Goal: Information Seeking & Learning: Learn about a topic

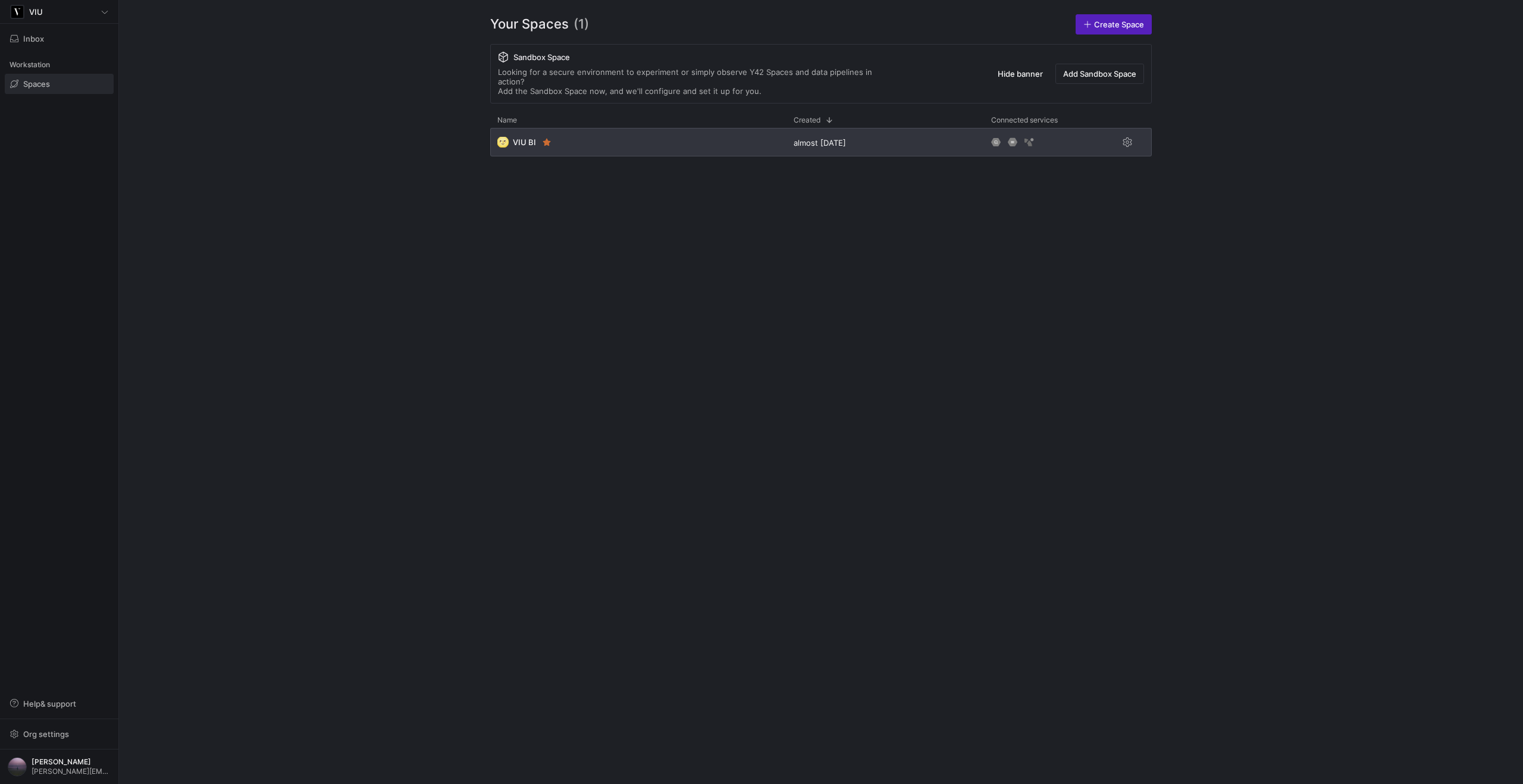
click at [668, 141] on div "🌝 VIU BI" at bounding box center [638, 142] width 296 height 29
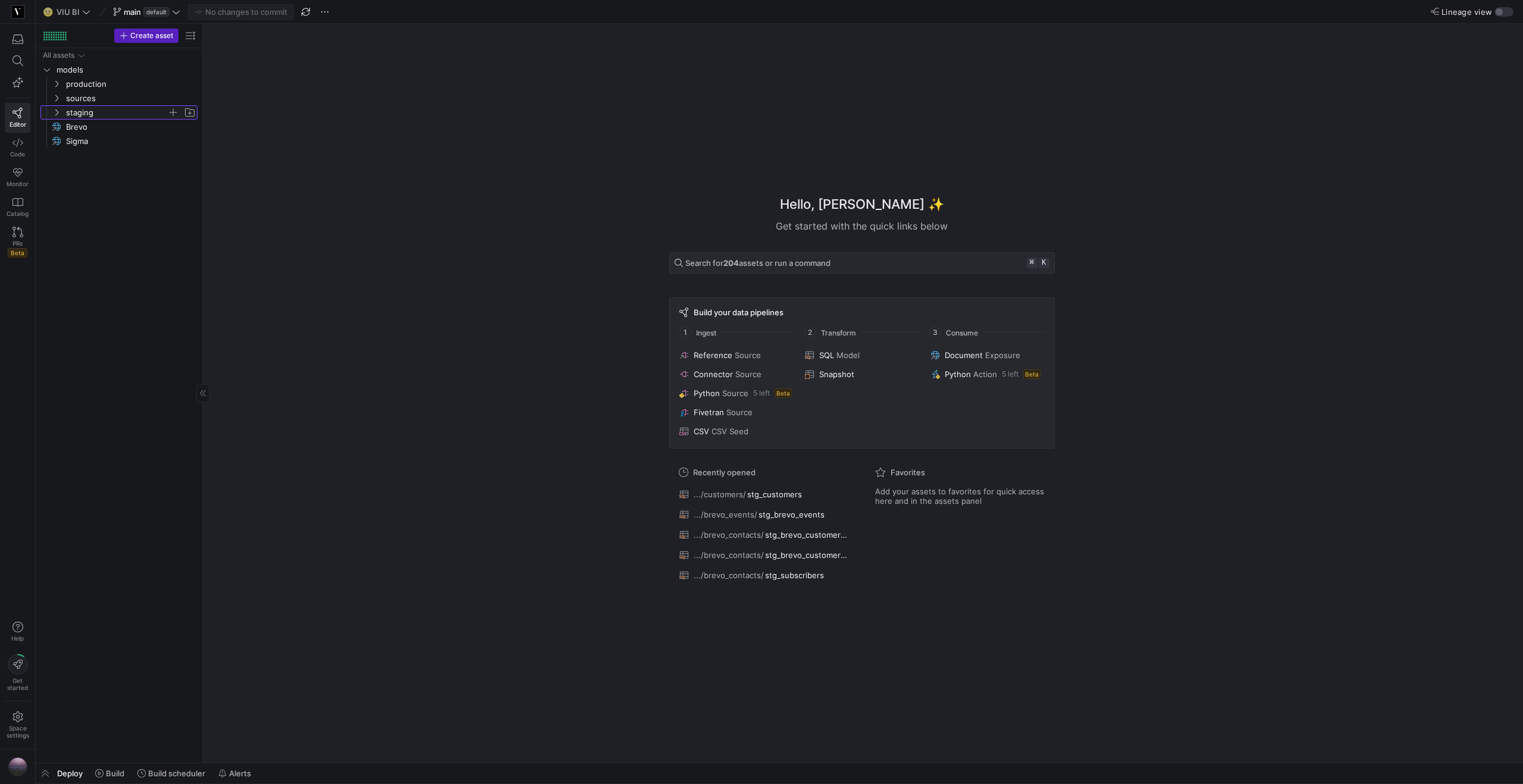
click at [56, 113] on icon "Press SPACE to select this row." at bounding box center [56, 112] width 8 height 7
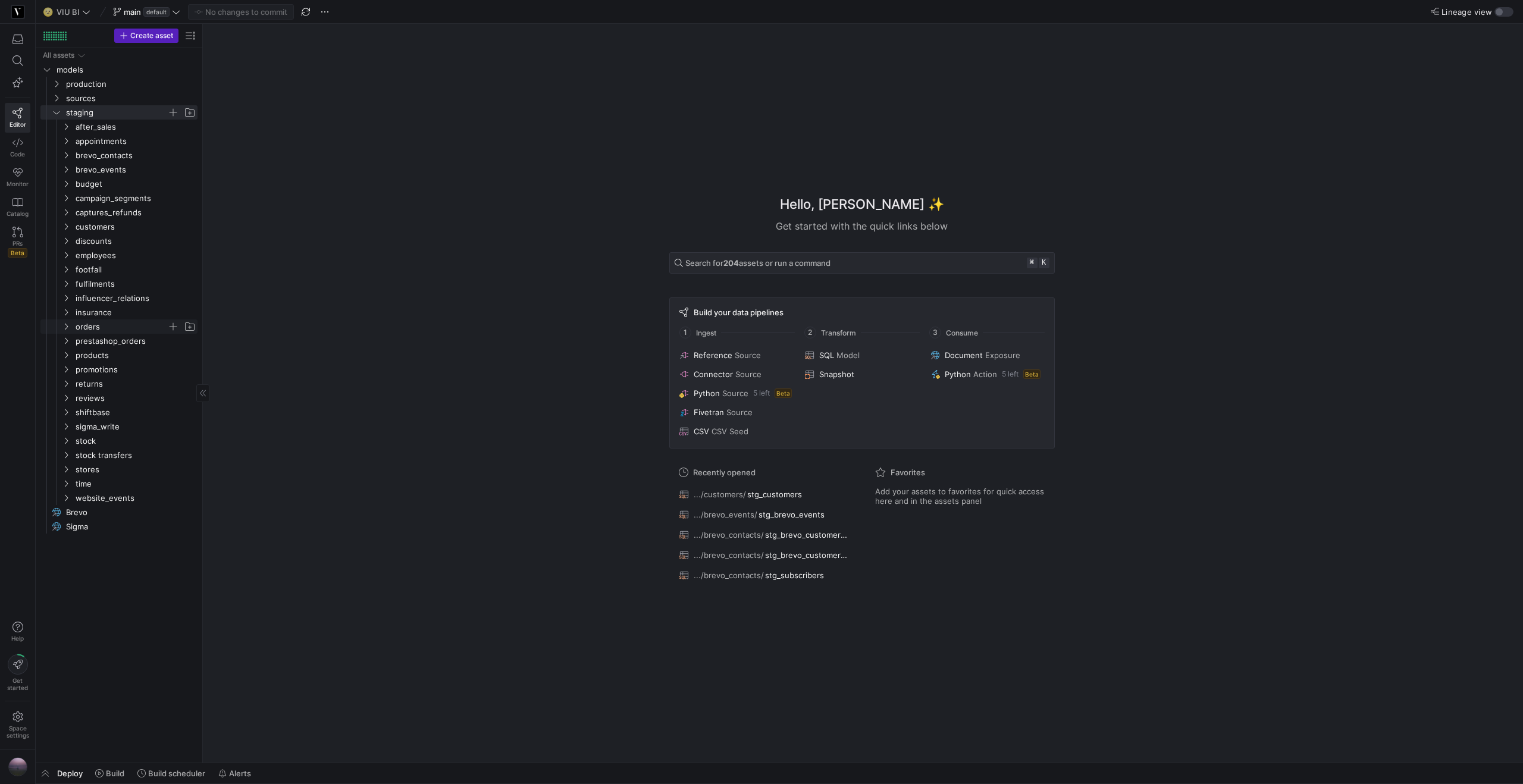
click at [70, 328] on y42-icon "Press SPACE to select this row." at bounding box center [66, 327] width 9 height 9
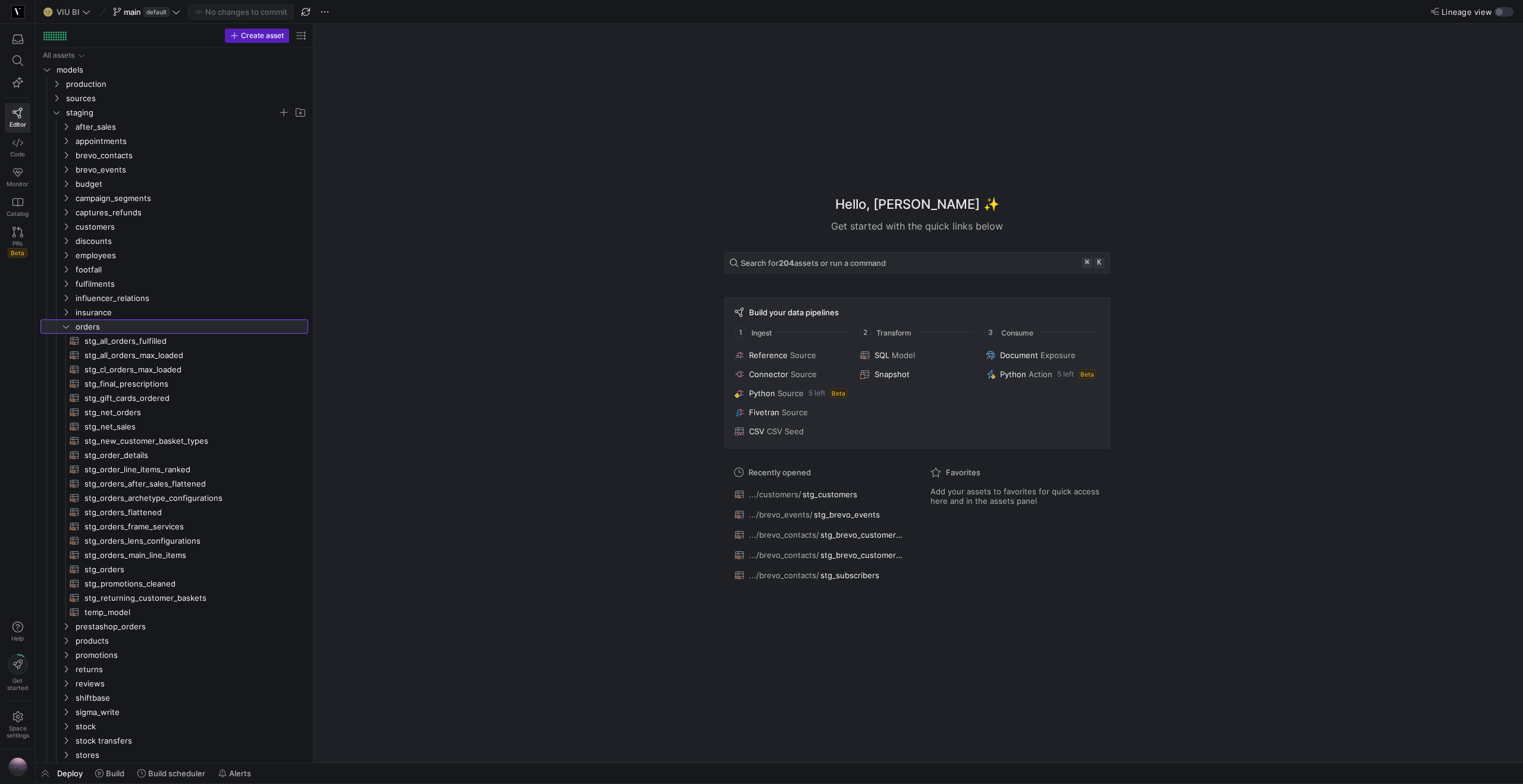
drag, startPoint x: 203, startPoint y: 337, endPoint x: 313, endPoint y: 322, distance: 111.0
click at [141, 555] on span "stg_orders_main_line_items​​​​​​​​​​" at bounding box center [189, 555] width 210 height 14
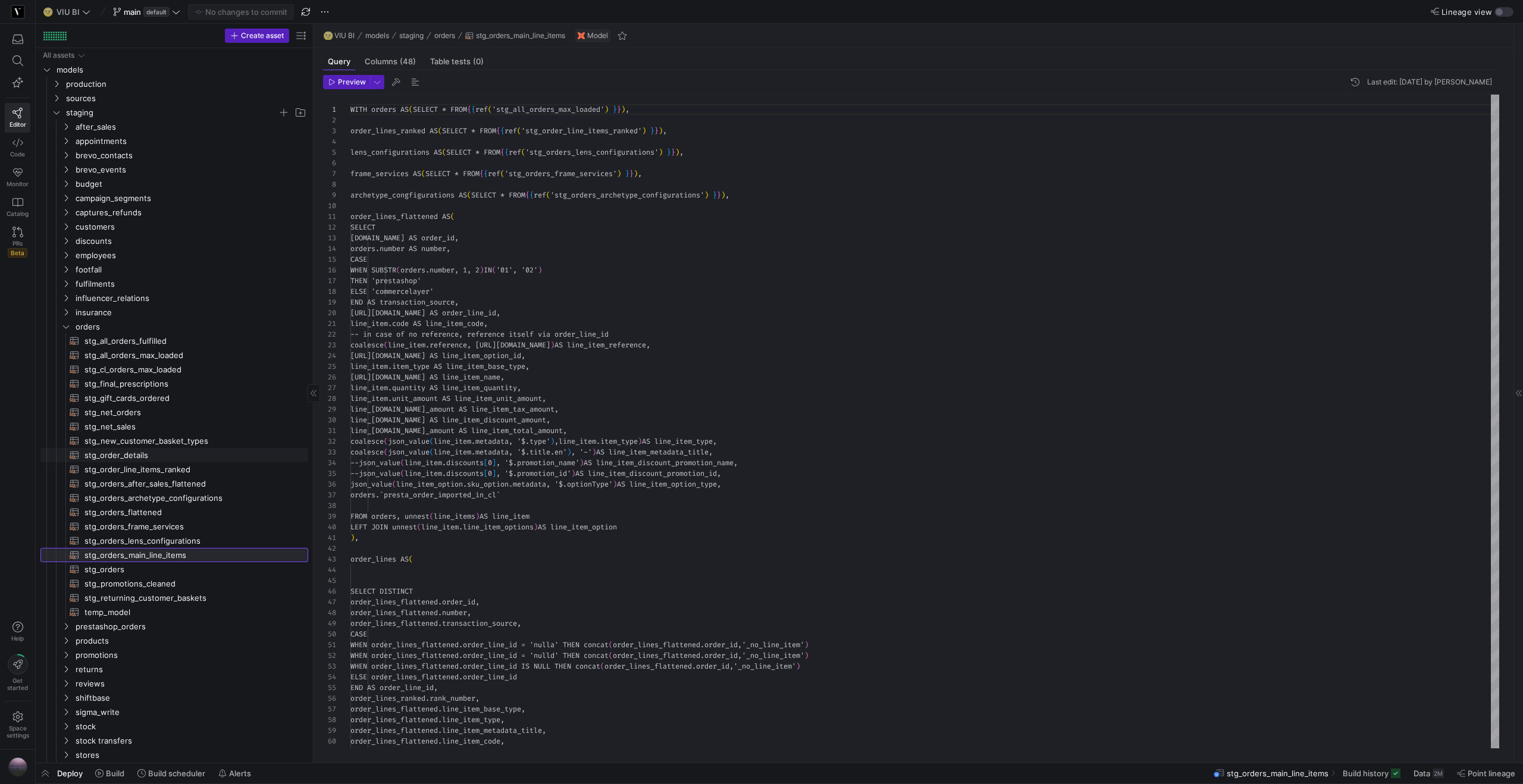
scroll to position [107, 0]
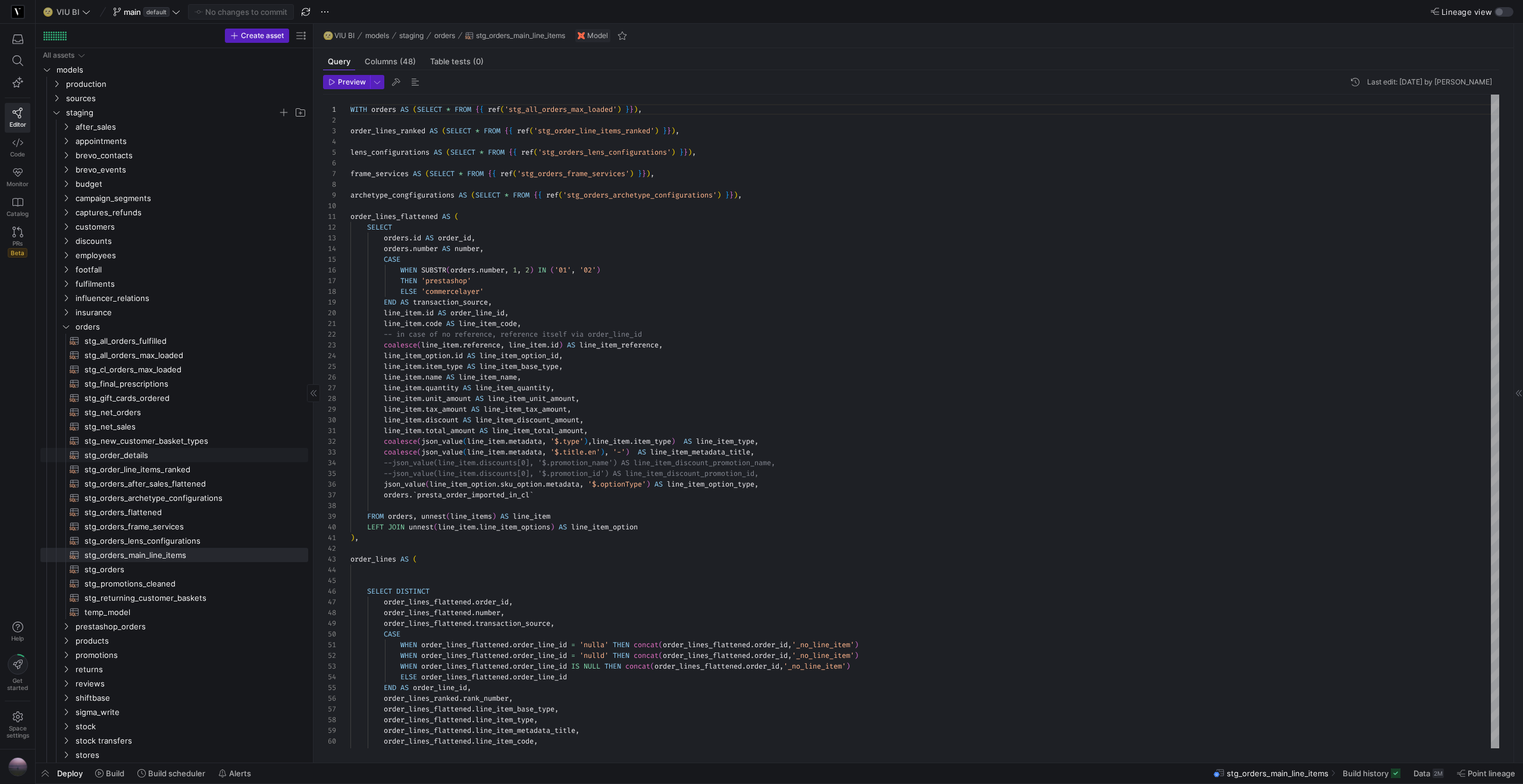
click at [125, 455] on span "stg_order_details​​​​​​​​​​" at bounding box center [189, 455] width 210 height 14
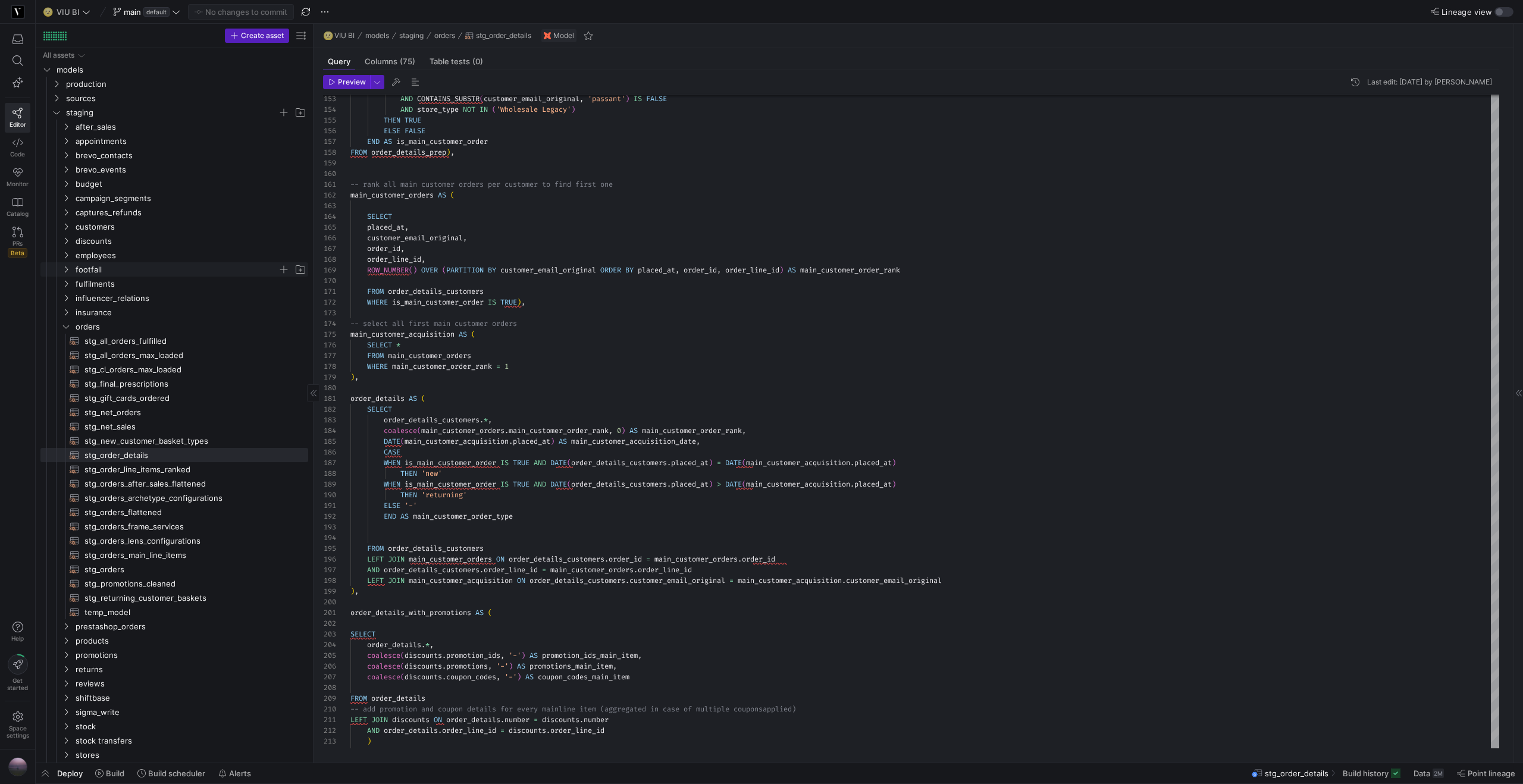
click at [63, 267] on icon "Press SPACE to select this row." at bounding box center [66, 269] width 8 height 7
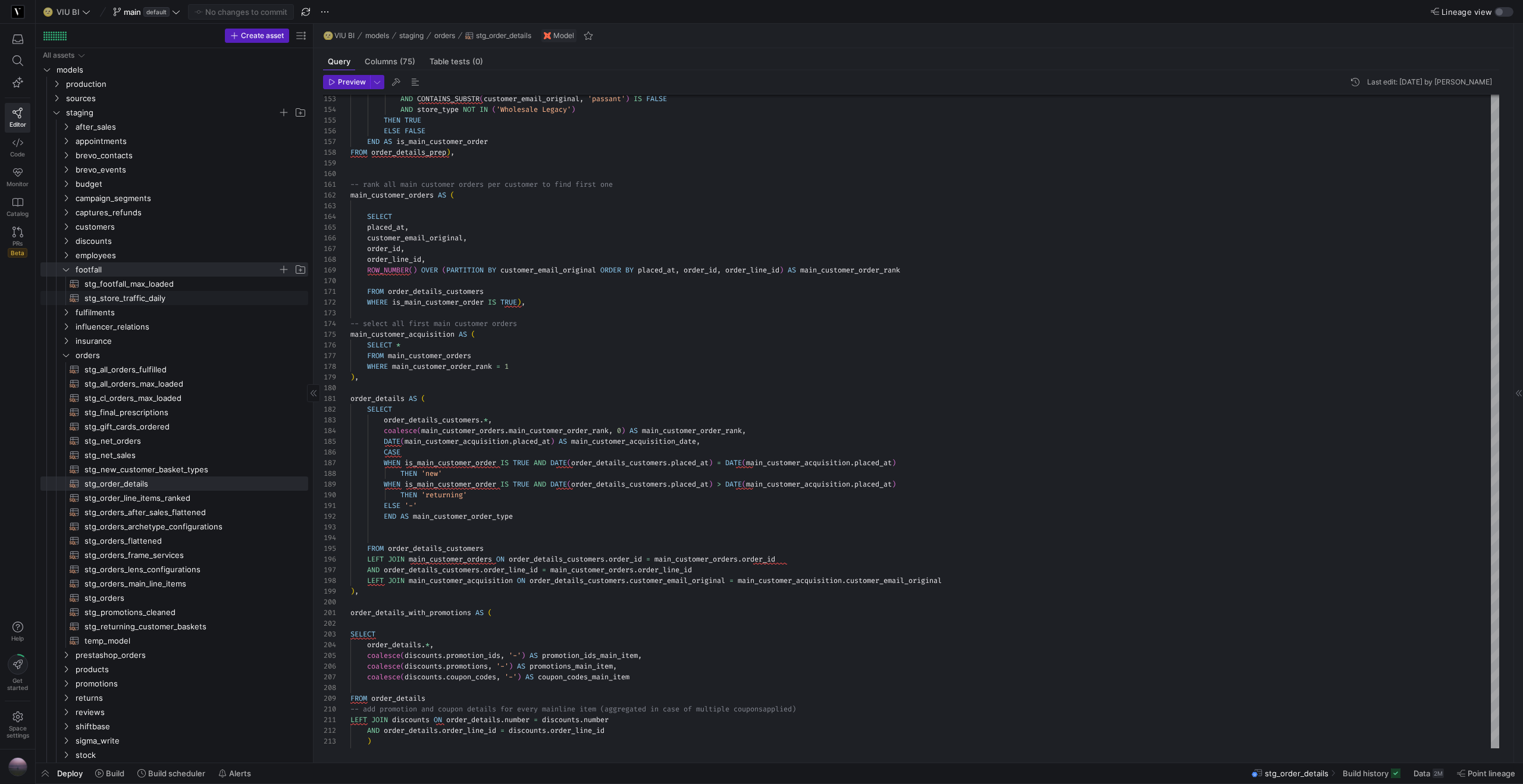
click at [130, 301] on span "stg_store_traffic_daily​​​​​​​​​​" at bounding box center [189, 298] width 210 height 14
type textarea "WITH footfall_max AS (SELECT * FROM {{ ref('stg_footfall_max_loaded') }}), stor…"
